Goal: Task Accomplishment & Management: Manage account settings

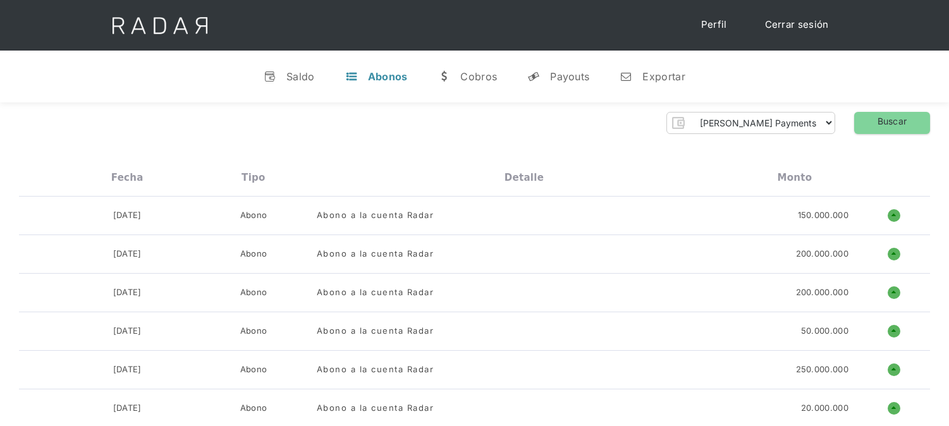
click at [816, 30] on link "Cerrar sesión" at bounding box center [797, 25] width 89 height 25
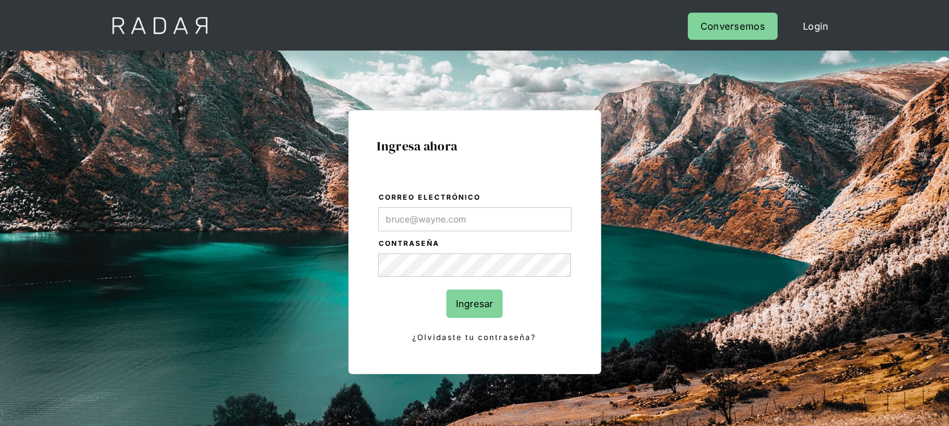
type input "[EMAIL_ADDRESS][PERSON_NAME][DOMAIN_NAME]"
click at [472, 300] on input "Ingresar" at bounding box center [475, 304] width 56 height 28
